Goal: Task Accomplishment & Management: Manage account settings

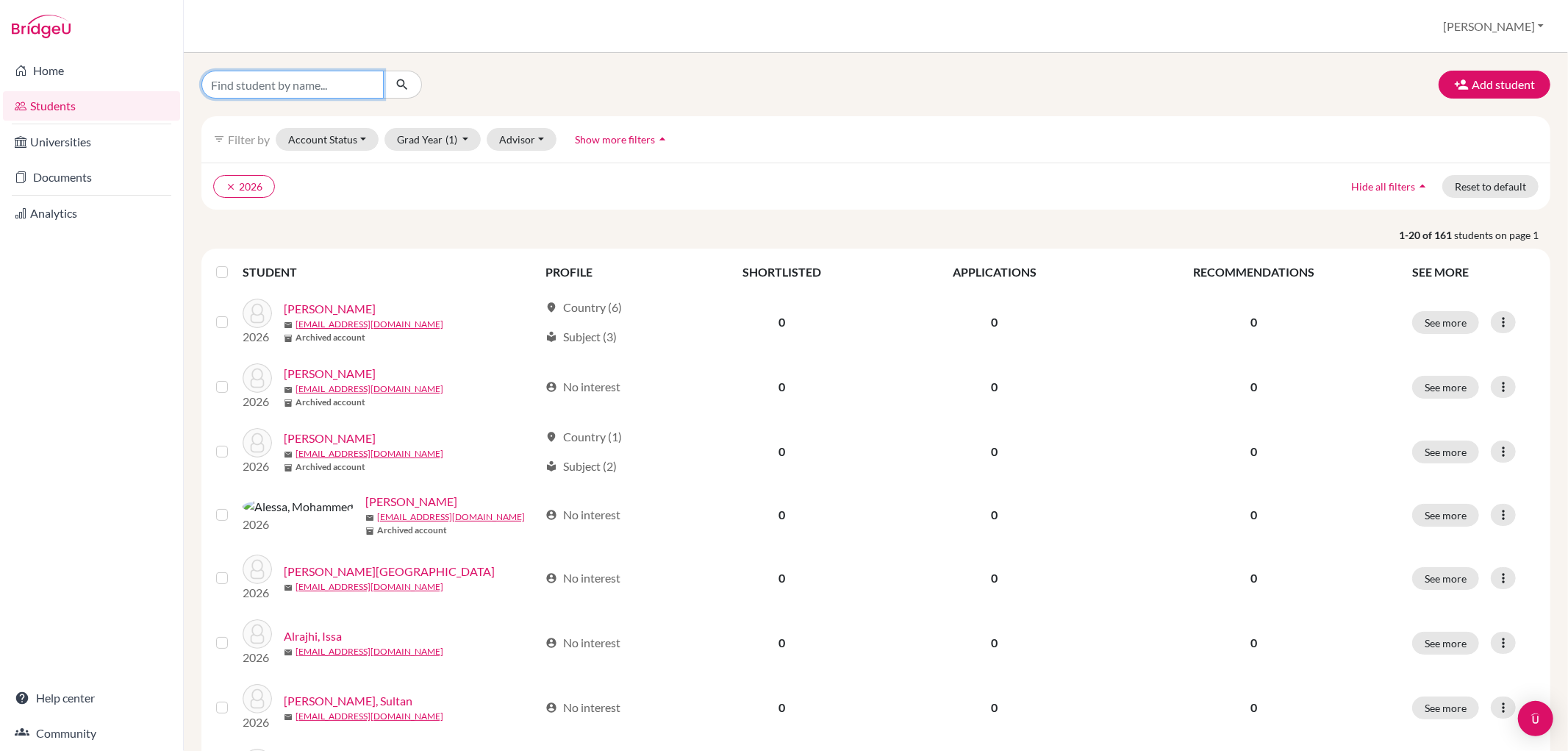
click at [378, 91] on input "Find student by name..." at bounding box center [292, 84] width 183 height 28
type input "[PERSON_NAME]"
click at [406, 83] on icon "submit" at bounding box center [402, 85] width 15 height 15
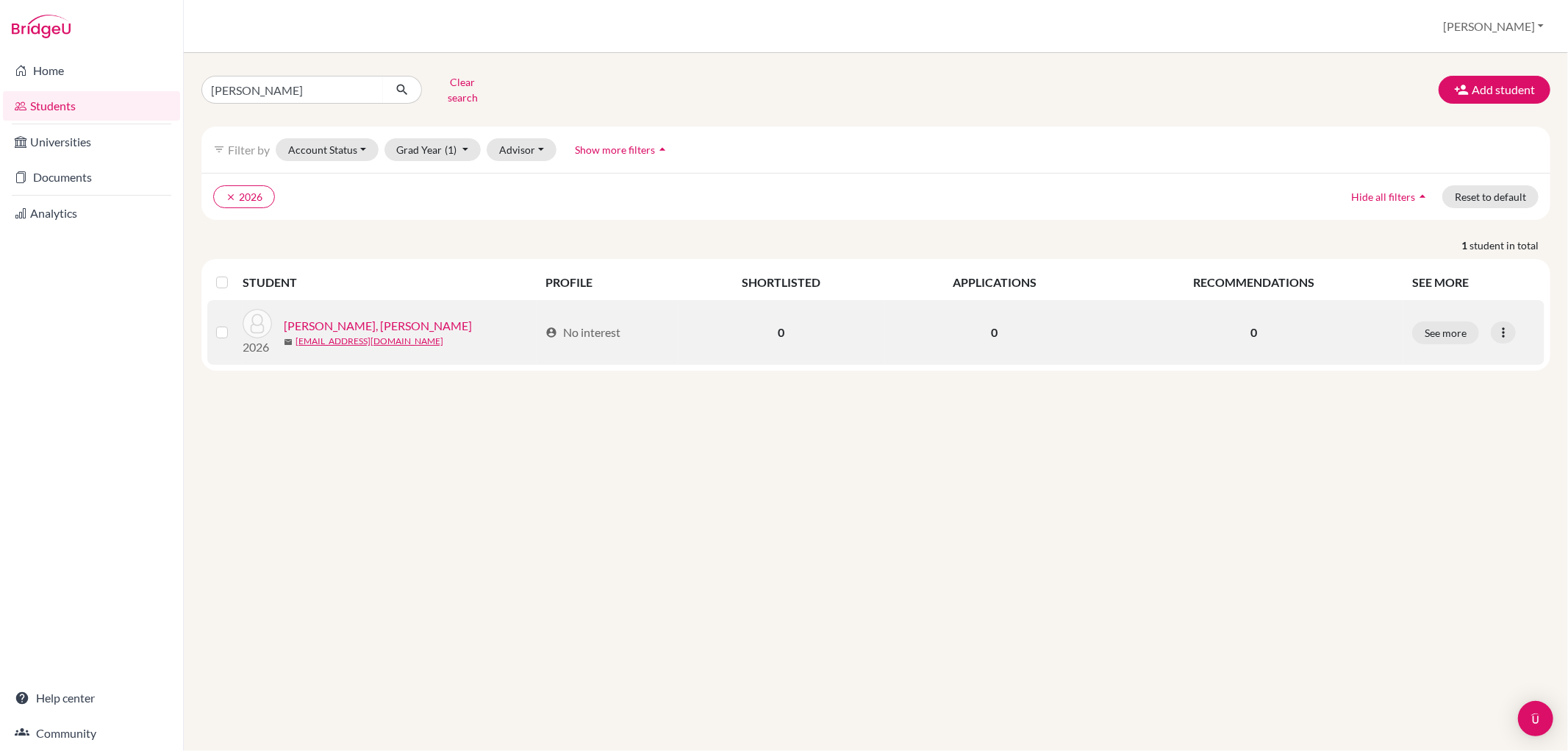
click at [341, 318] on link "[PERSON_NAME], [PERSON_NAME]" at bounding box center [378, 326] width 188 height 18
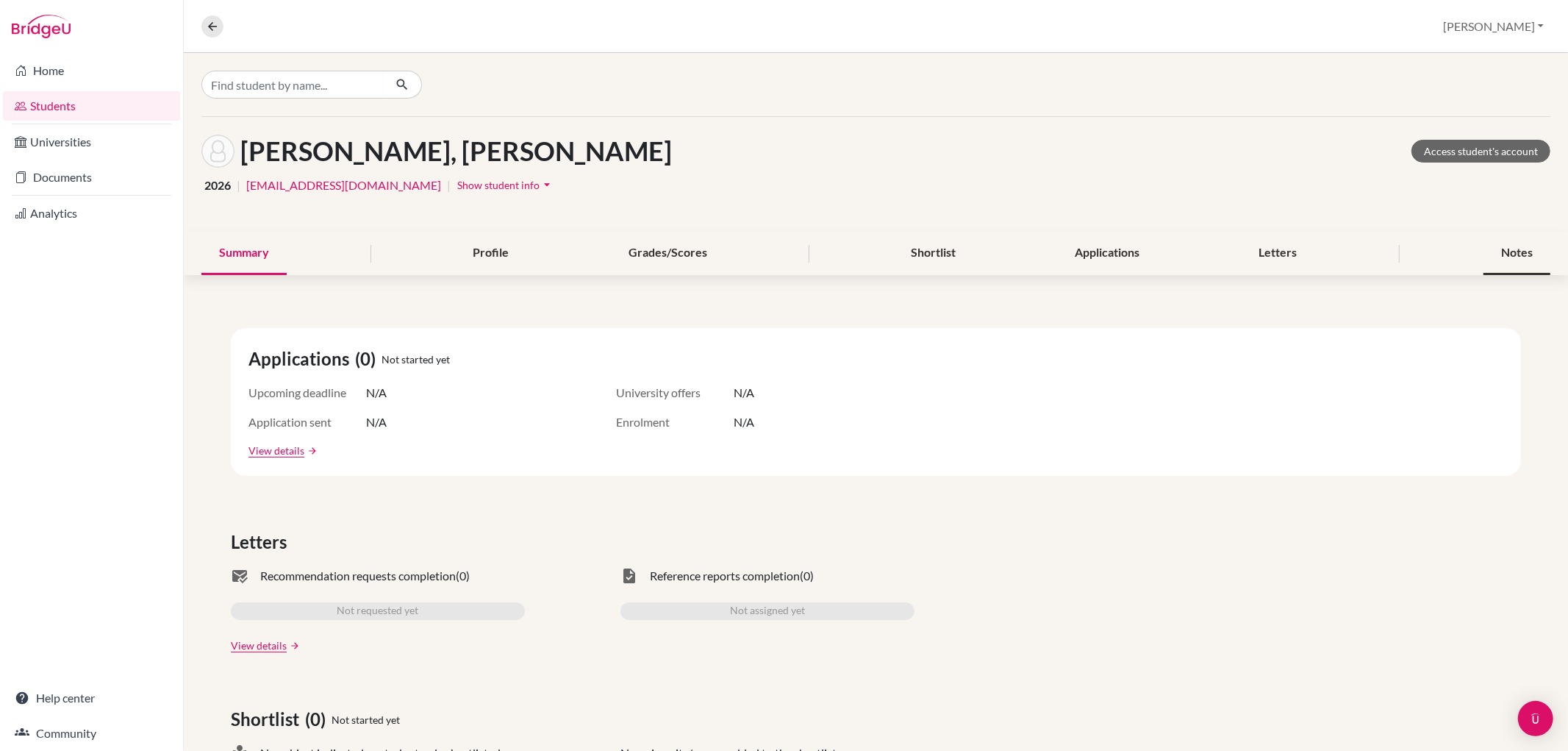
click at [1500, 250] on div "Notes" at bounding box center [1516, 253] width 67 height 44
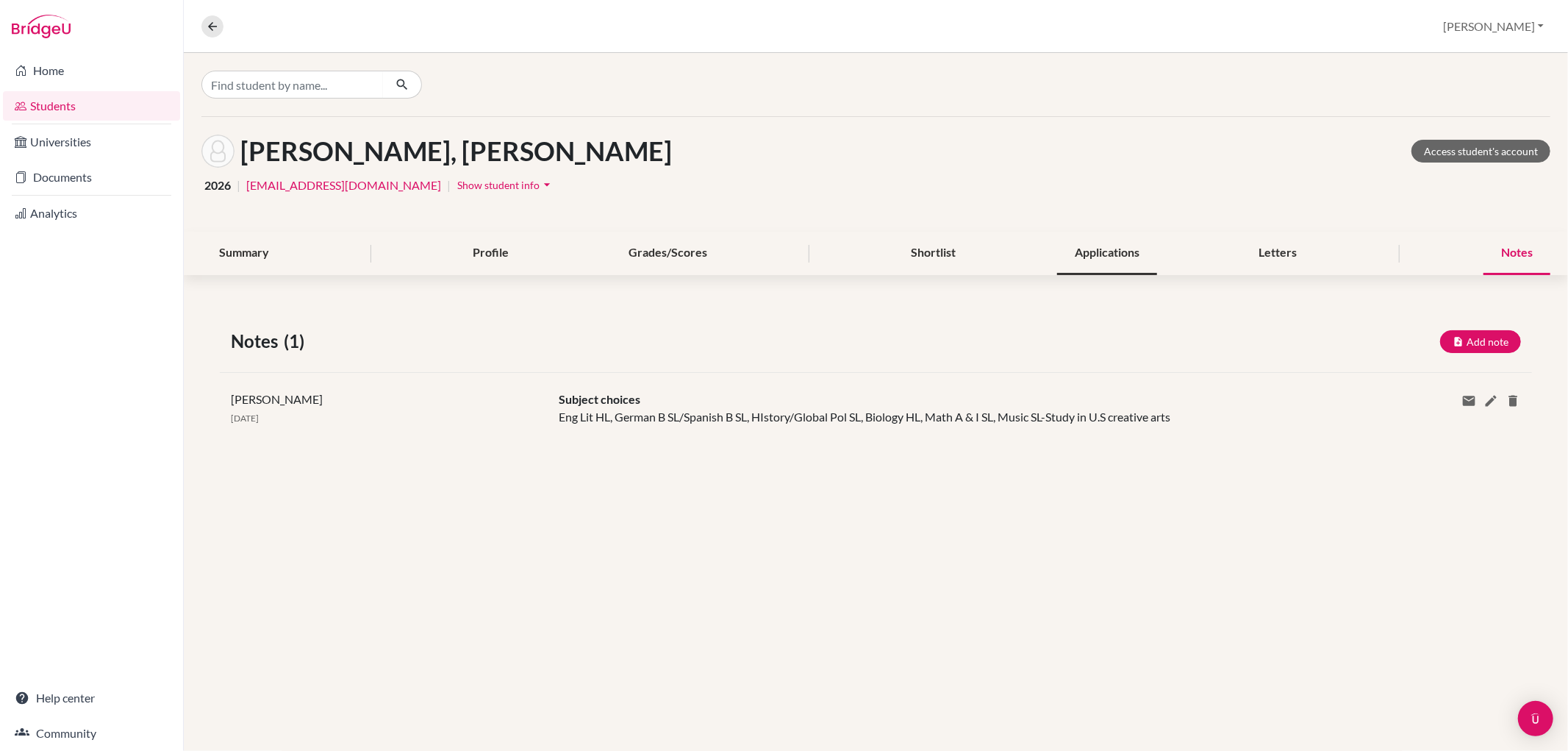
click at [1093, 247] on div "Applications" at bounding box center [1107, 253] width 100 height 44
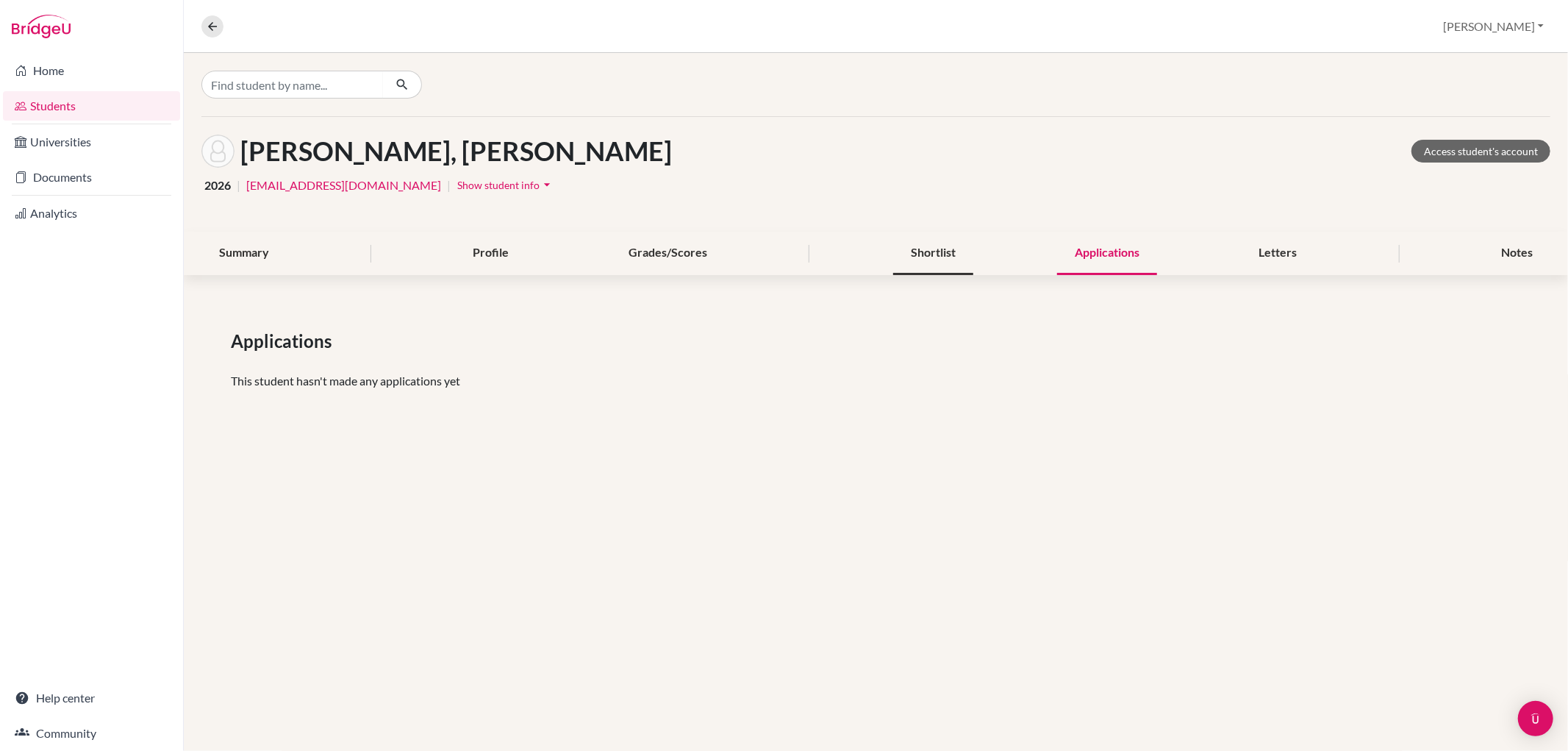
click at [935, 252] on div "Shortlist" at bounding box center [933, 253] width 80 height 44
click at [1502, 250] on div "Notes" at bounding box center [1516, 253] width 67 height 44
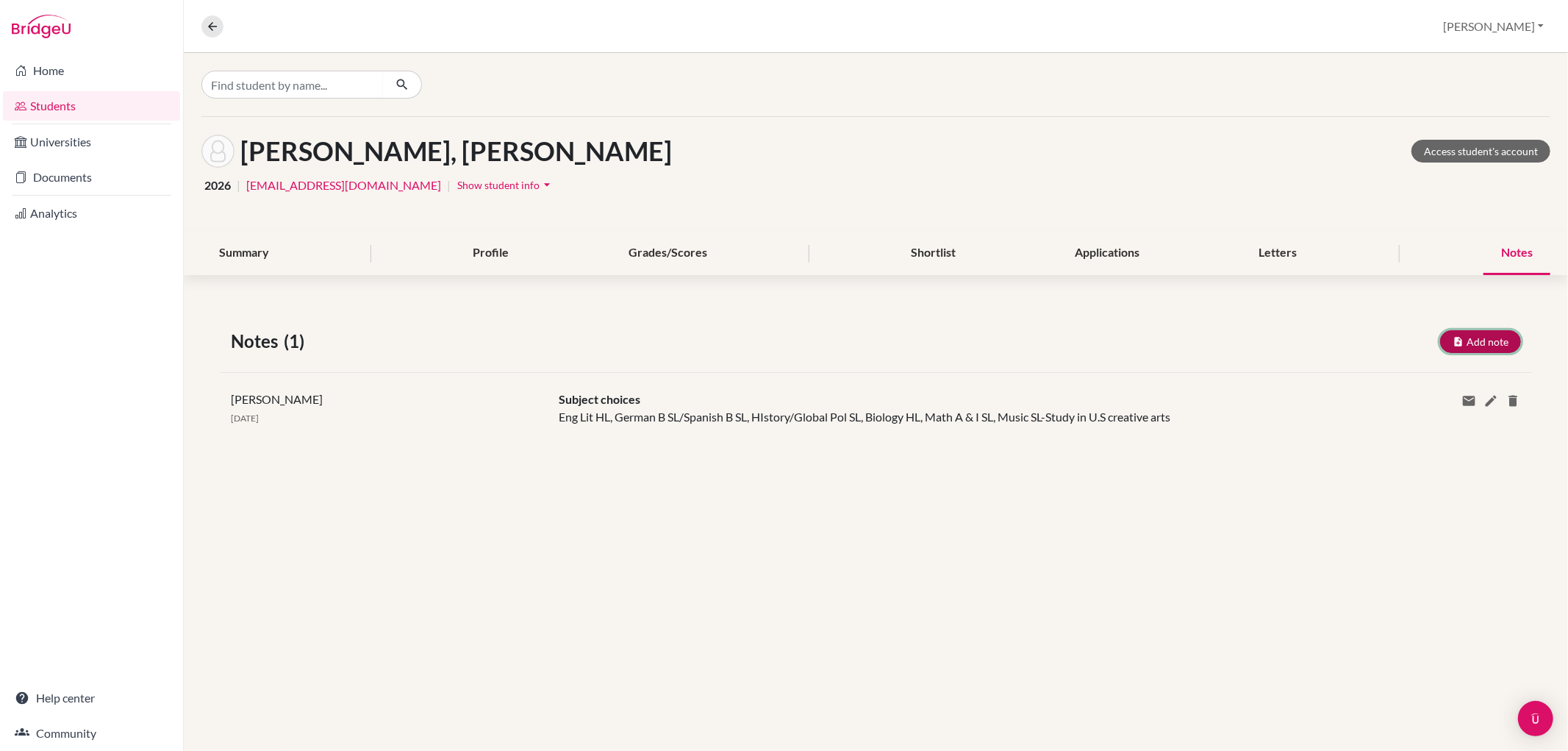
click at [1500, 340] on button "Add note" at bounding box center [1481, 342] width 81 height 23
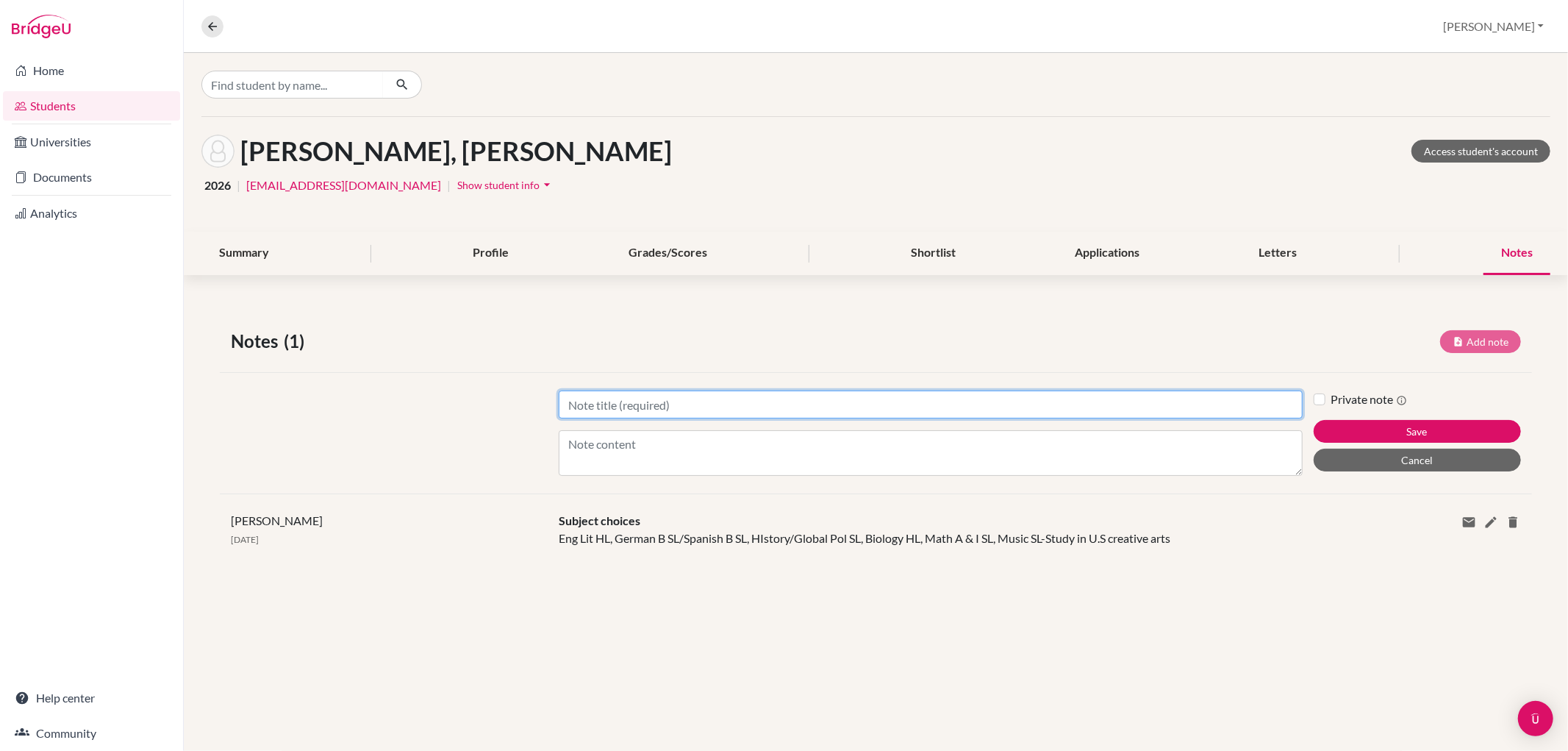
click at [744, 408] on input "Title" at bounding box center [930, 404] width 743 height 28
type input "Future Planning"
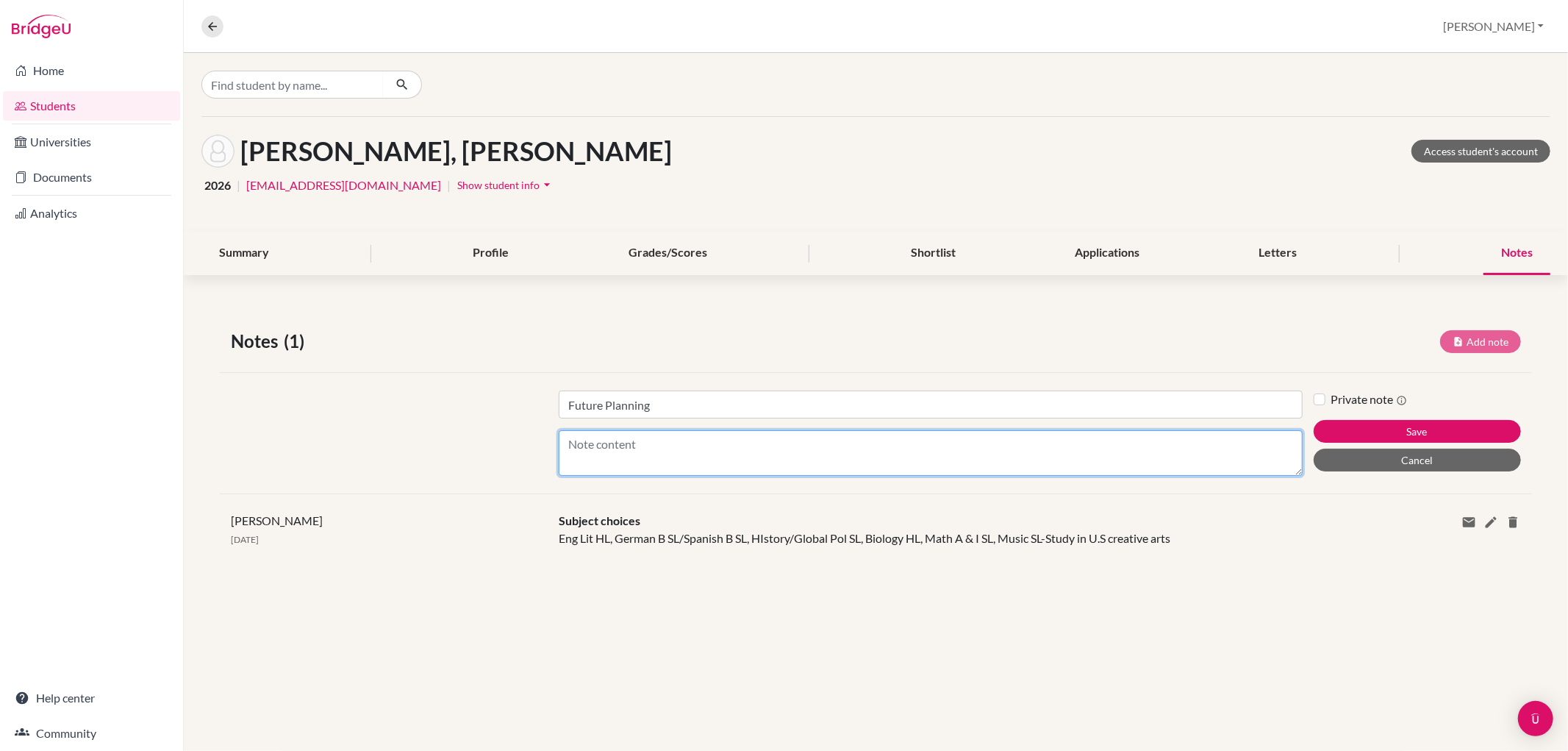
click at [618, 450] on textarea "Content" at bounding box center [930, 453] width 743 height 45
type textarea "Applying to [GEOGRAPHIC_DATA] in music"
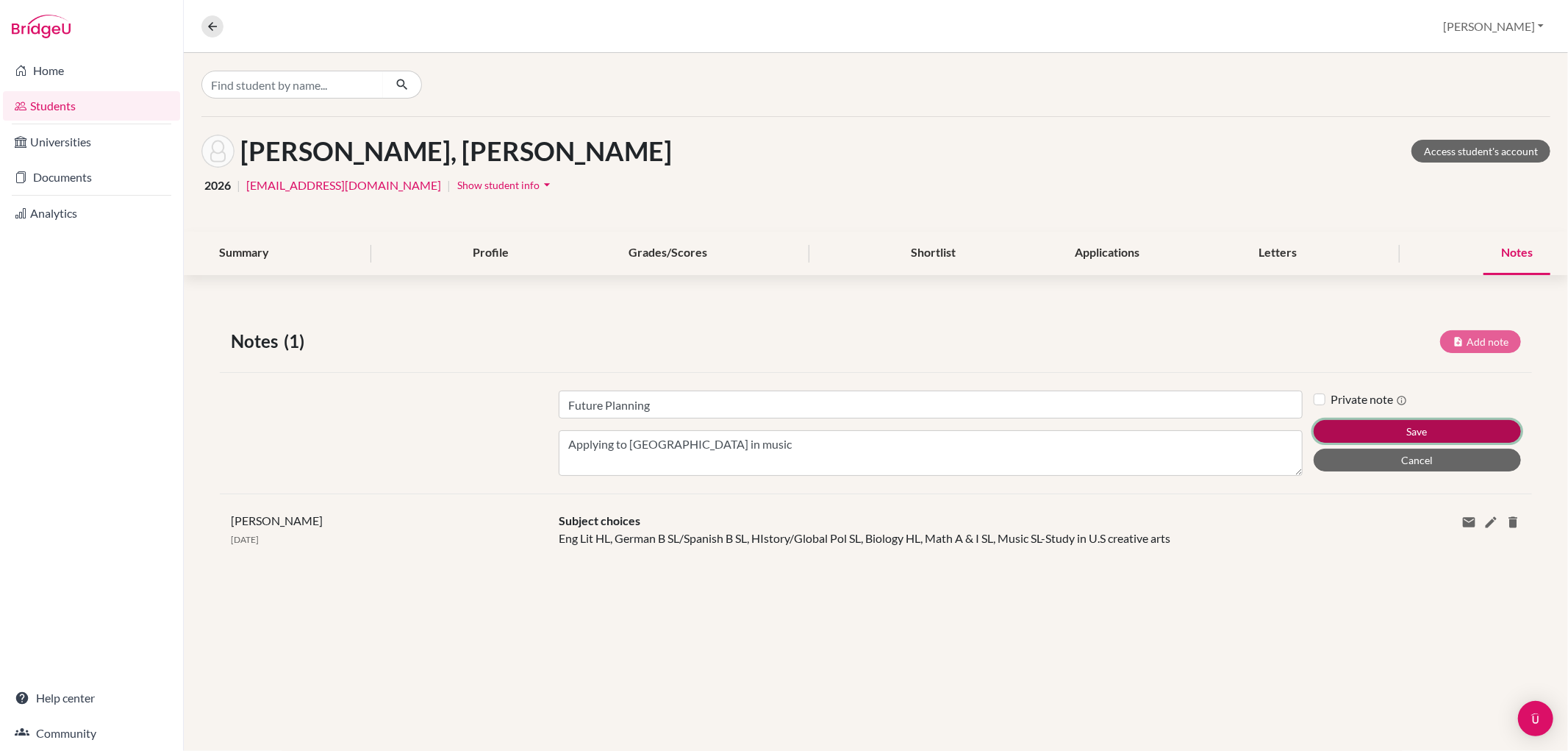
click at [1339, 429] on button "Save" at bounding box center [1418, 431] width 207 height 23
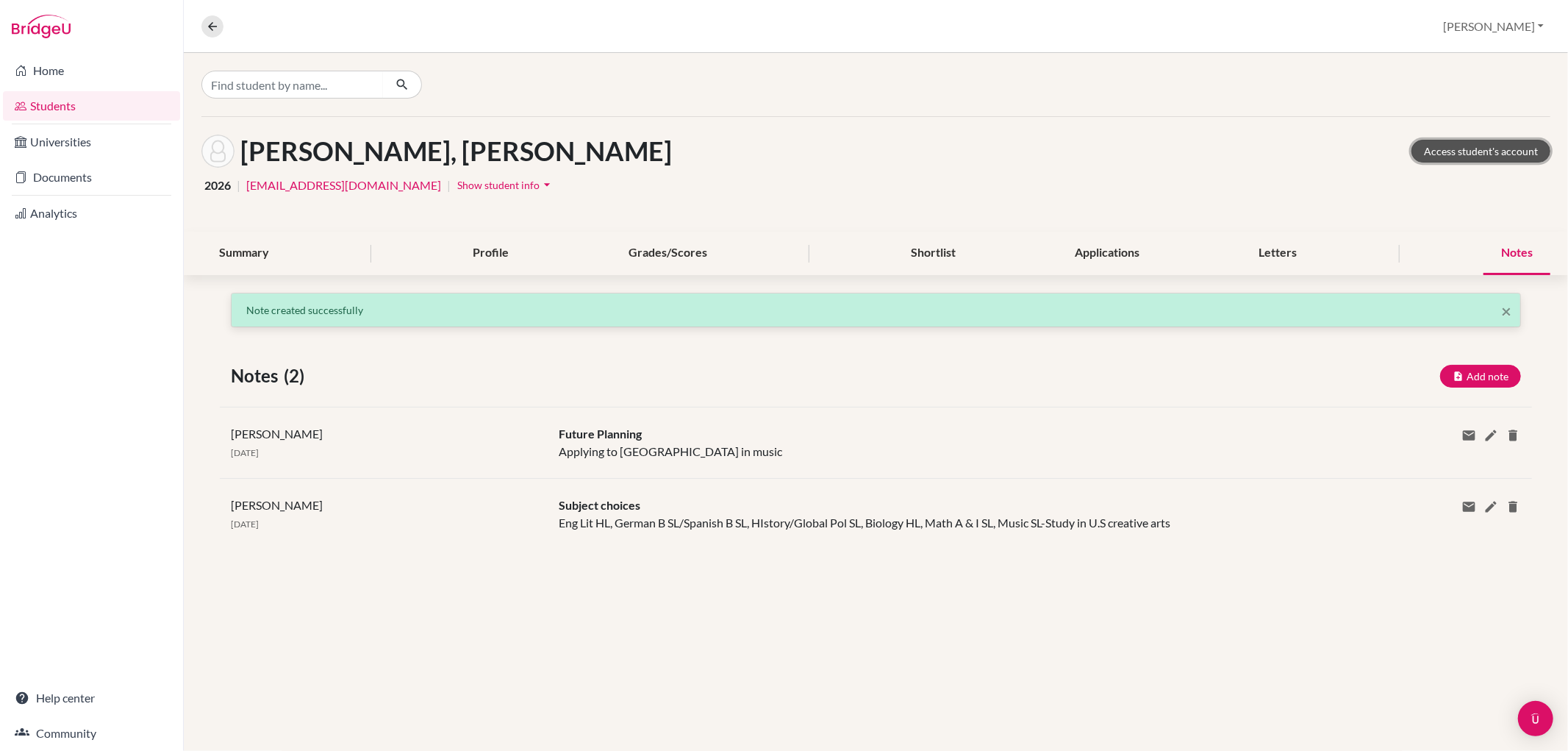
click at [1483, 150] on link "Access student's account" at bounding box center [1481, 151] width 139 height 23
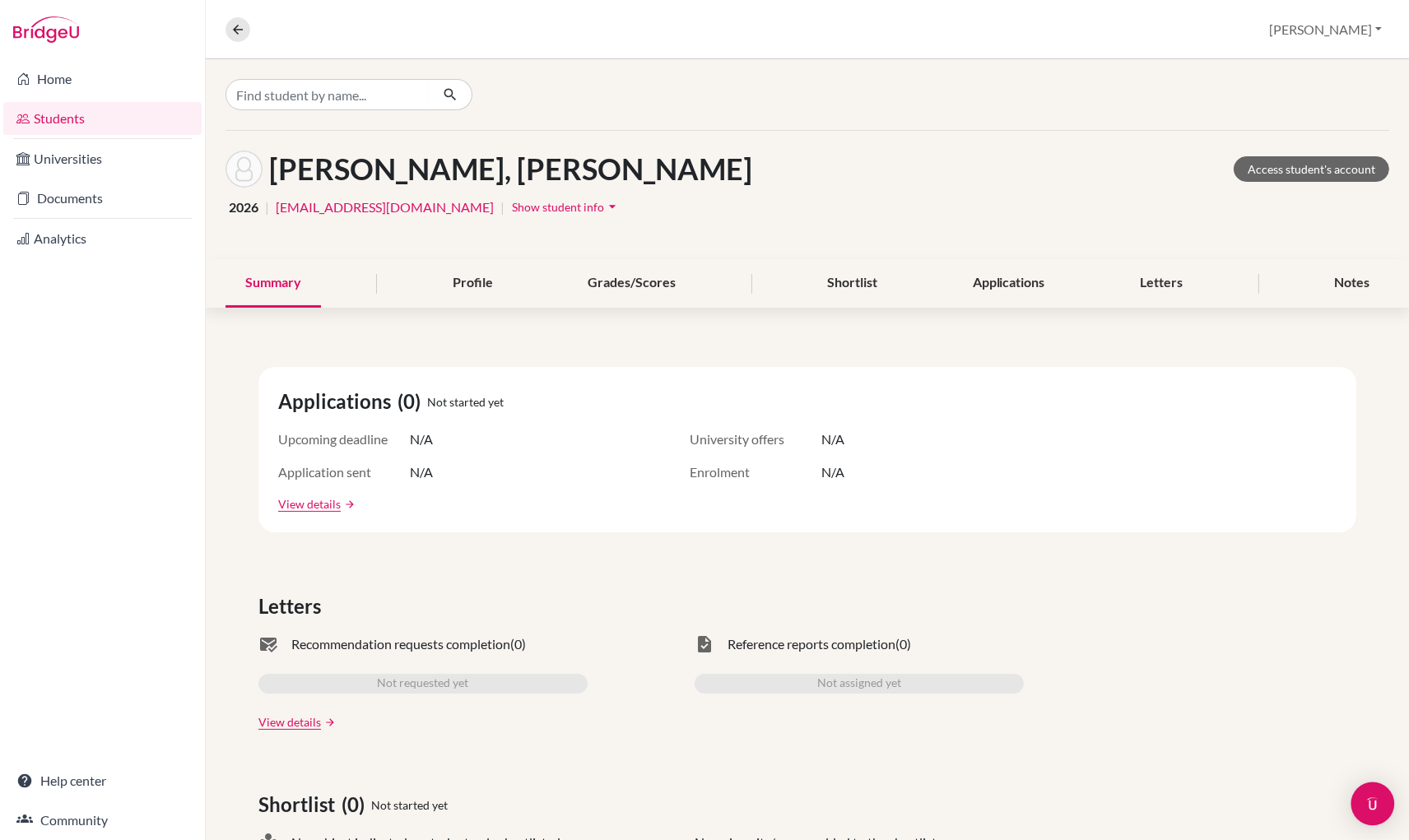
click at [1367, 795] on img "Open Intercom Messenger" at bounding box center [1372, 803] width 21 height 21
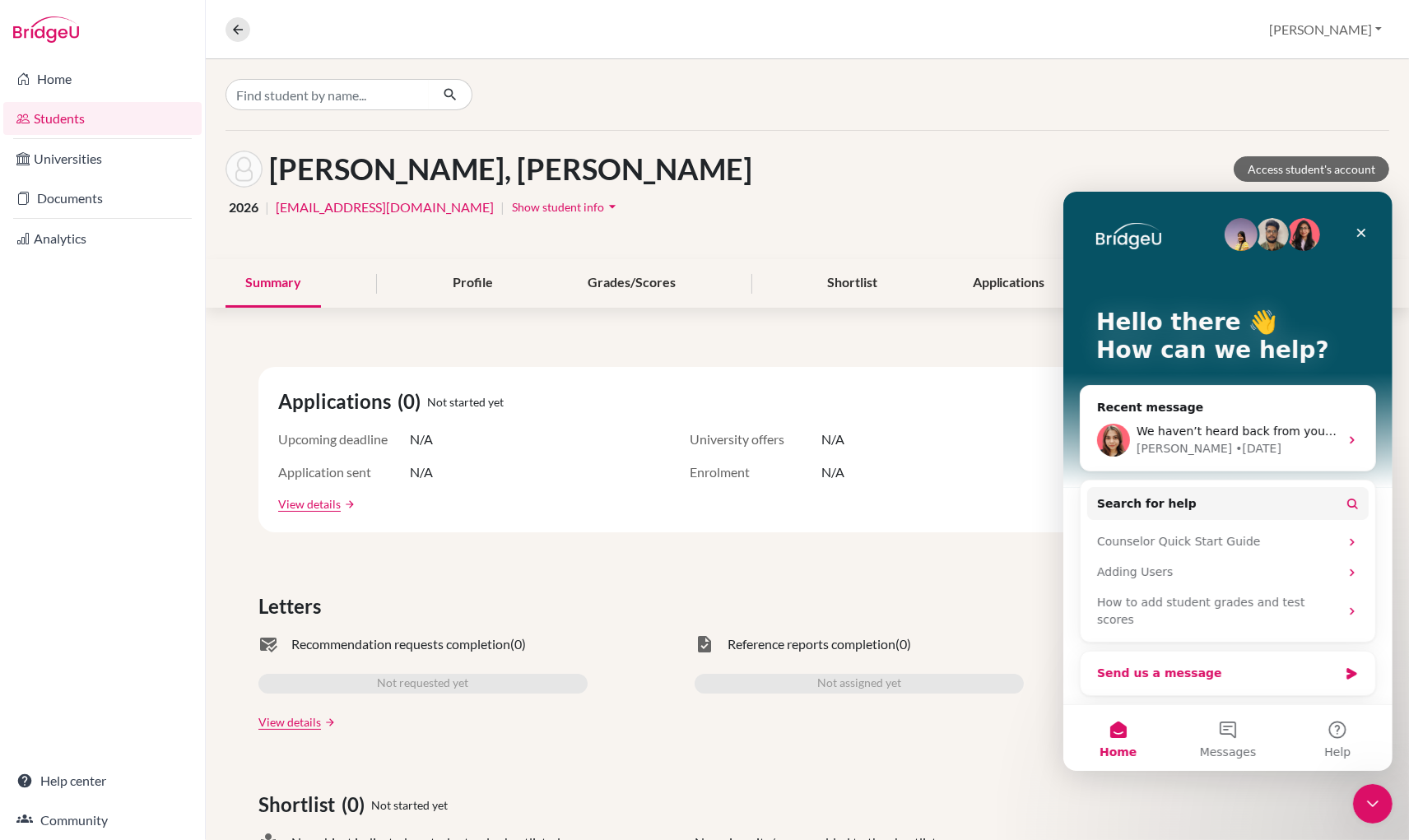
click at [1221, 664] on div "Send us a message" at bounding box center [1217, 672] width 241 height 17
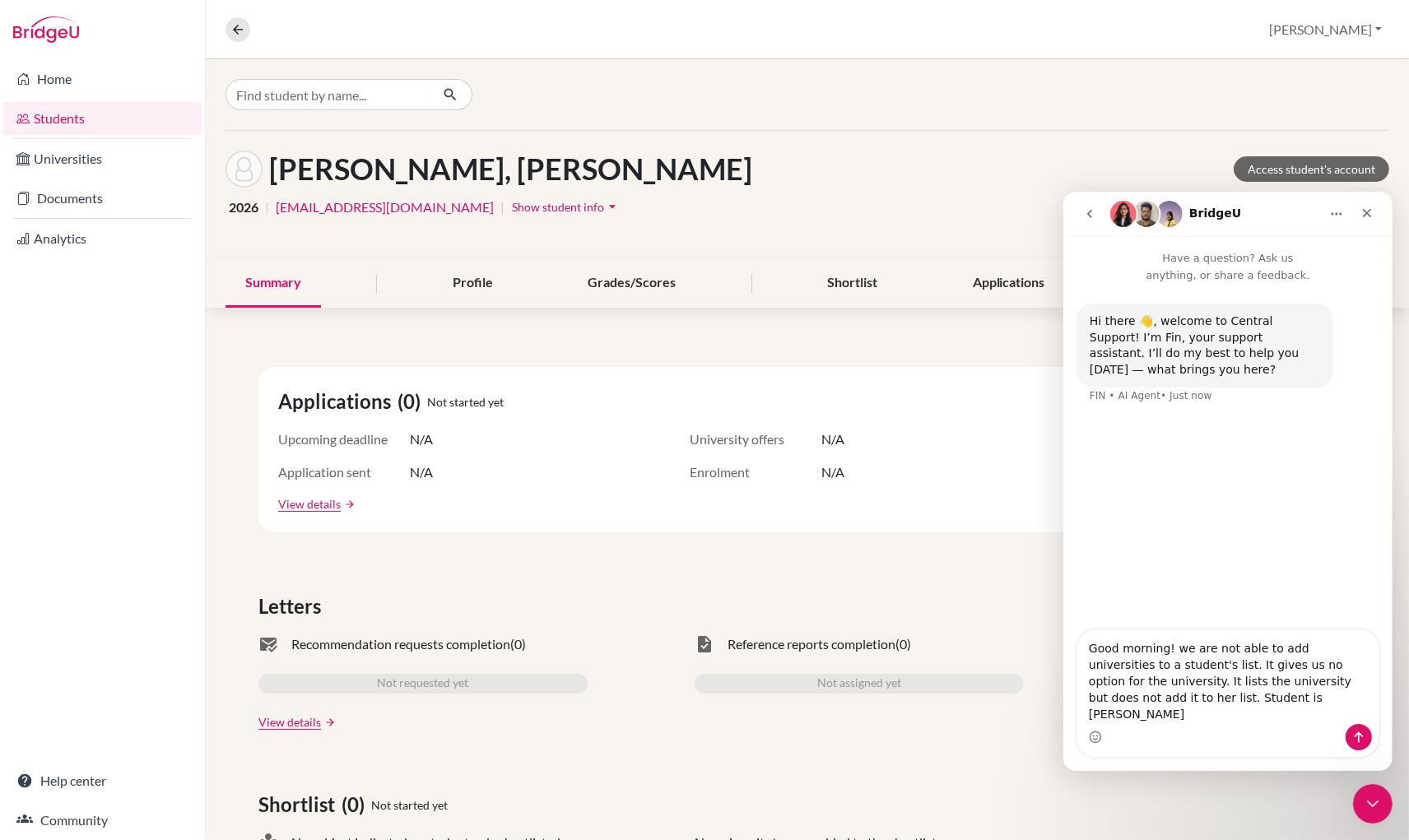
type textarea "Good morning! we are not able to add universities to a student's list. It gives…"
click at [1363, 727] on button "Send a message…" at bounding box center [1357, 736] width 26 height 26
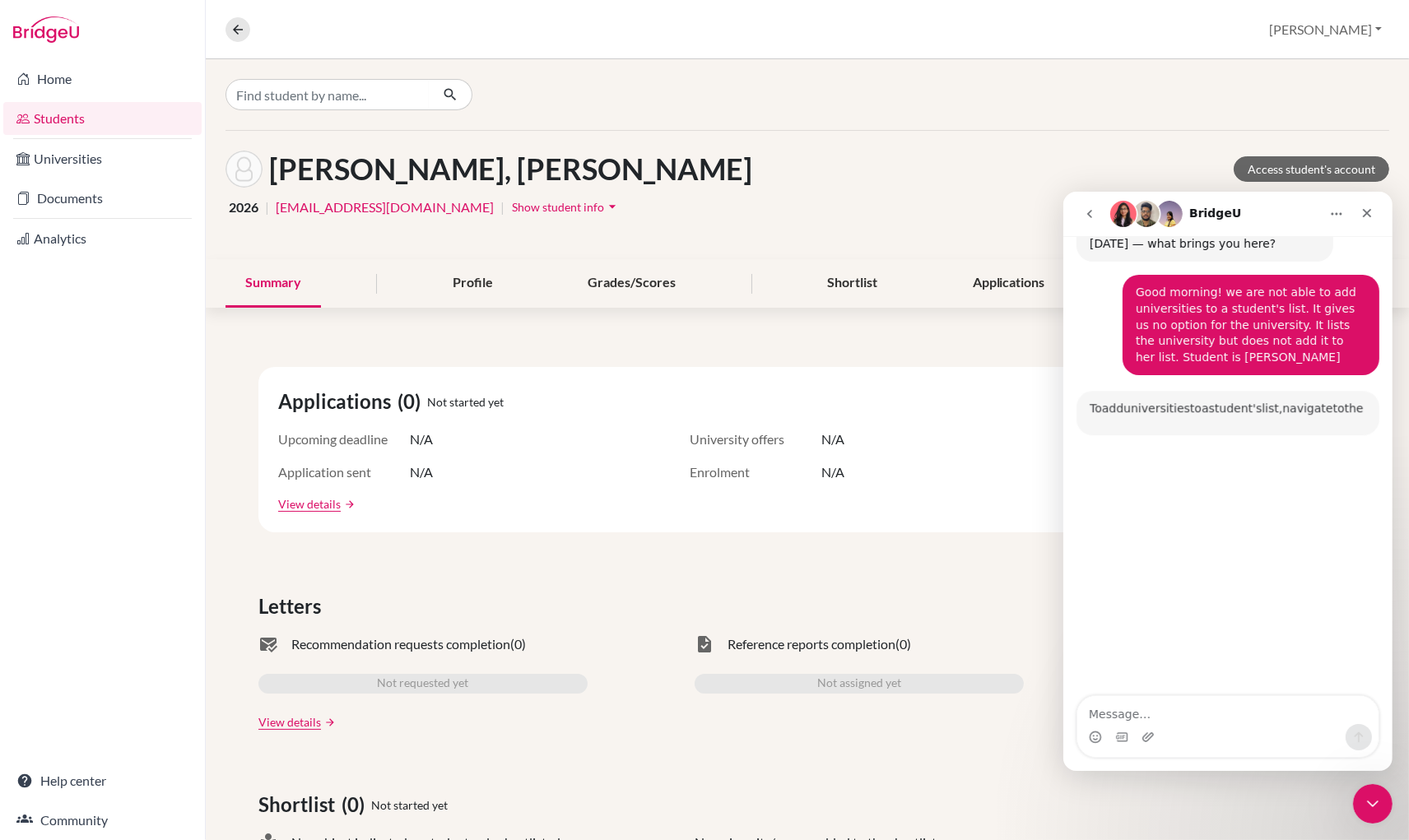
scroll to position [135, 0]
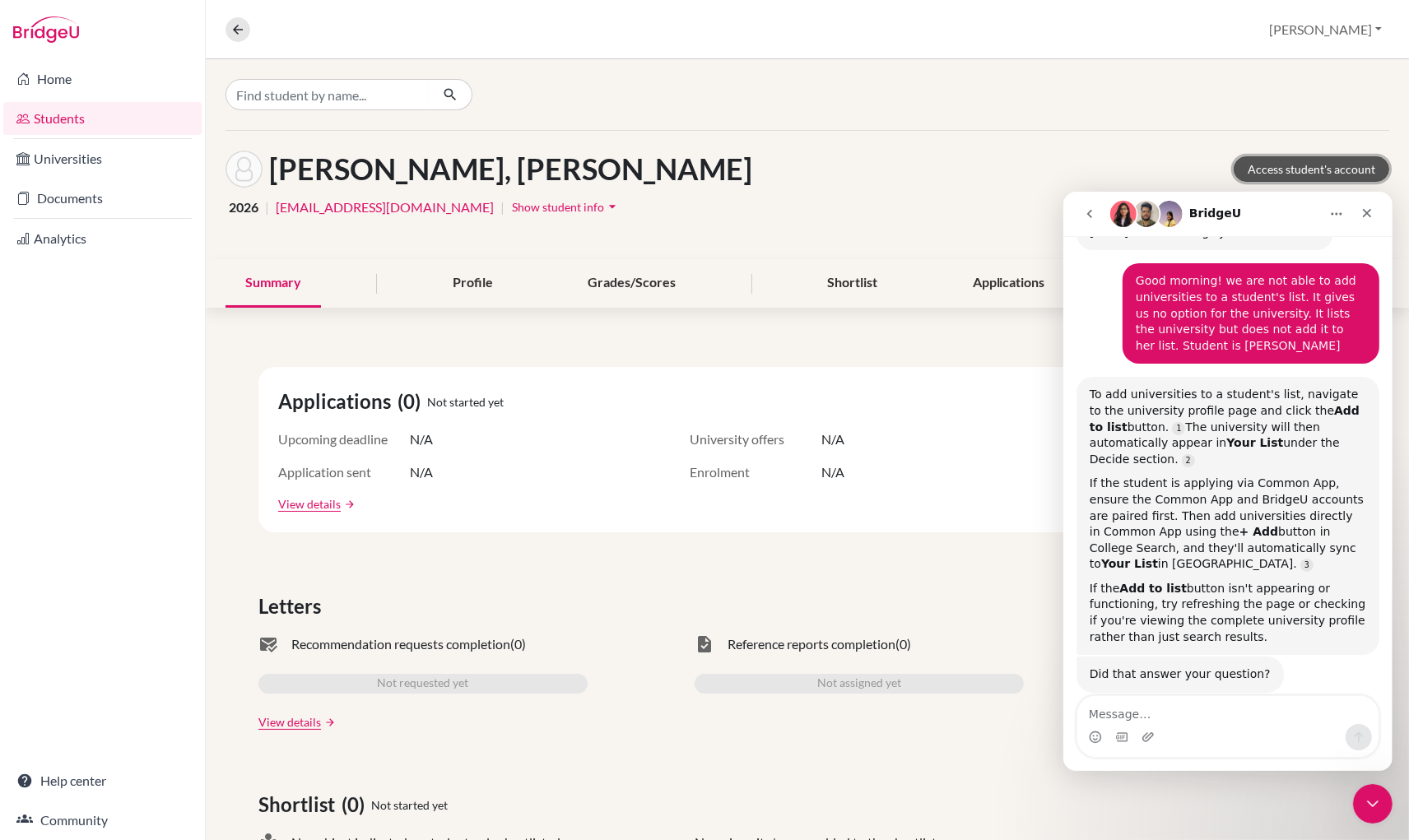
click at [1268, 167] on link "Access student's account" at bounding box center [1311, 169] width 155 height 26
